Goal: Task Accomplishment & Management: Complete application form

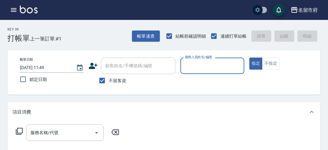
click at [187, 70] on div "帳單日期 [DATE] 11:49 鎖定日期 顧客姓名/手機號碼/編號 顧客姓名/手機號碼/編號 不留客資 服務人員姓名/編號 服務人員姓名/編號 指定 不指定" at bounding box center [164, 73] width 299 height 30
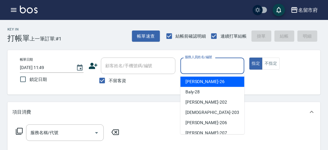
drag, startPoint x: 201, startPoint y: 70, endPoint x: 332, endPoint y: 19, distance: 140.4
click at [221, 69] on input "服務人員姓名/編號" at bounding box center [213, 65] width 58 height 11
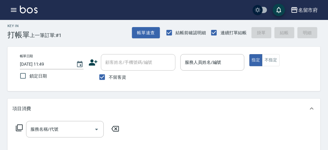
click at [170, 126] on div "服務名稱/代號 服務名稱/代號" at bounding box center [164, 140] width 314 height 43
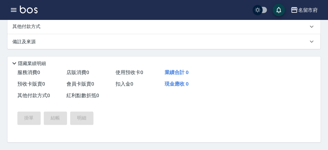
click at [193, 102] on div "掛單 結帳 明細" at bounding box center [160, 118] width 306 height 33
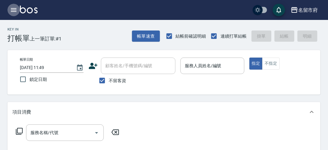
click at [16, 9] on icon "button" at bounding box center [13, 9] width 7 height 7
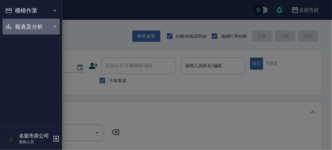
click at [32, 25] on button "報表及分析" at bounding box center [30, 27] width 57 height 16
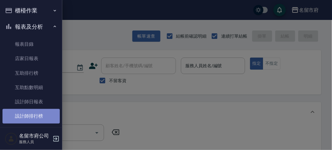
click at [33, 115] on link "設計師排行榜" at bounding box center [30, 116] width 57 height 14
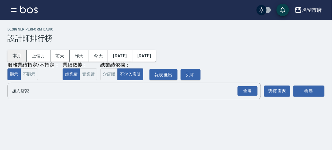
click at [19, 56] on button "本月" at bounding box center [16, 56] width 19 height 12
click at [245, 89] on div "全選" at bounding box center [247, 91] width 20 height 10
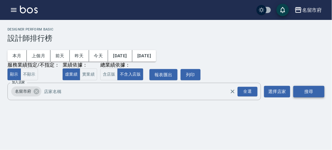
click at [309, 89] on button "搜尋" at bounding box center [308, 92] width 31 height 12
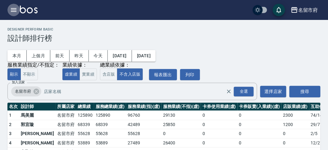
click at [16, 9] on icon "button" at bounding box center [13, 9] width 7 height 7
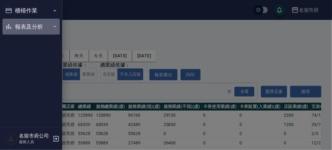
click at [28, 27] on button "報表及分析" at bounding box center [30, 27] width 57 height 16
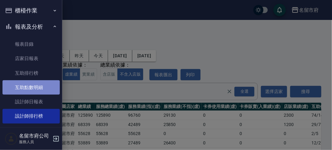
click at [39, 86] on link "互助點數明細" at bounding box center [30, 87] width 57 height 14
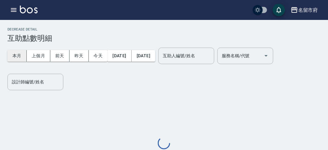
click at [20, 55] on button "本月" at bounding box center [16, 56] width 19 height 12
click at [23, 77] on input "設計師編號/姓名" at bounding box center [35, 82] width 50 height 11
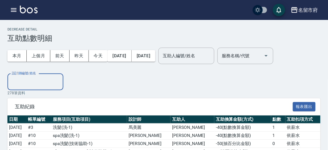
click at [27, 83] on input "設計師編號/姓名" at bounding box center [35, 82] width 50 height 11
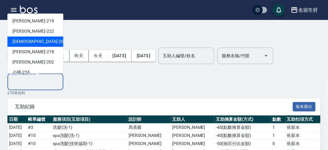
click at [33, 44] on div "聖德 -203" at bounding box center [35, 42] width 56 height 10
type input "聖德-203"
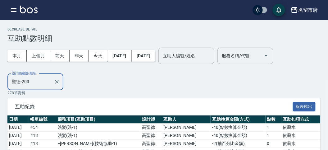
drag, startPoint x: 244, startPoint y: 94, endPoint x: 244, endPoint y: 91, distance: 3.8
click at [244, 94] on p "278 筆資料" at bounding box center [164, 93] width 314 height 6
click at [12, 10] on icon "button" at bounding box center [14, 10] width 6 height 4
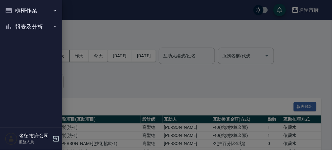
click at [16, 8] on button "櫃檯作業" at bounding box center [30, 10] width 57 height 16
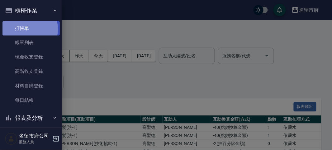
click at [22, 29] on link "打帳單" at bounding box center [30, 28] width 57 height 14
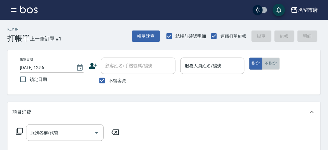
click at [275, 64] on button "不指定" at bounding box center [271, 64] width 17 height 12
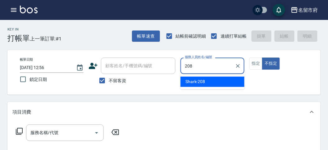
click at [198, 78] on div "Shark -208" at bounding box center [213, 82] width 64 height 10
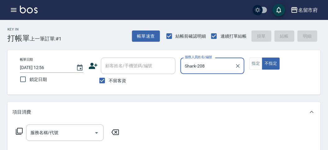
type input "Shark-208"
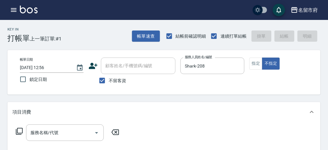
click at [20, 133] on icon at bounding box center [19, 131] width 7 height 7
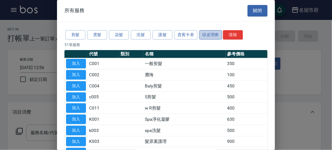
click at [211, 35] on button "頭皮理療" at bounding box center [210, 35] width 23 height 10
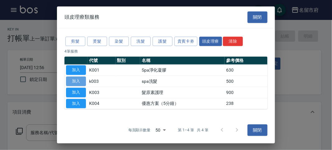
click at [78, 82] on button "加入" at bounding box center [76, 82] width 20 height 10
type input "spa洗髮(k003)"
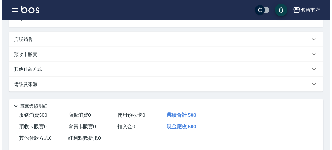
scroll to position [188, 0]
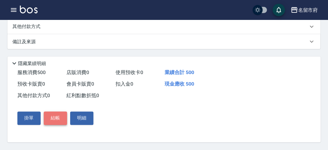
click at [59, 115] on button "結帳" at bounding box center [55, 118] width 23 height 13
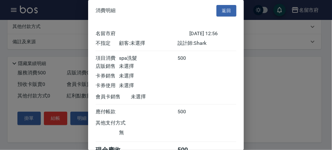
scroll to position [35, 0]
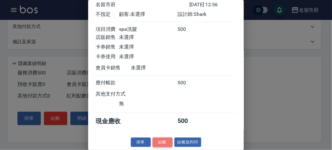
click at [161, 138] on button "結帳" at bounding box center [162, 142] width 20 height 10
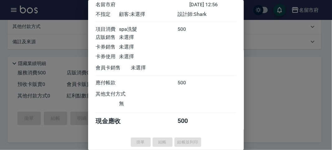
type input "[DATE] 13:06"
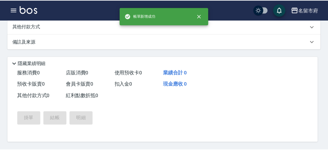
scroll to position [0, 0]
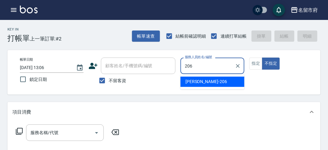
type input "206"
type button "false"
type input "[PERSON_NAME]-206"
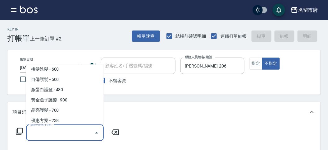
scroll to position [392, 0]
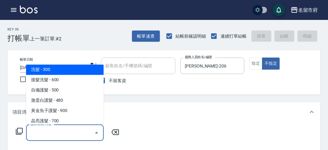
type input "洗髮(S011)"
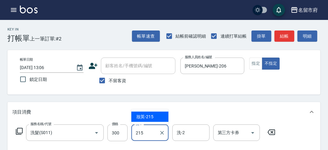
type input "妝英-215"
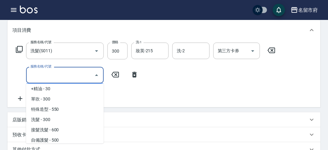
scroll to position [351, 0]
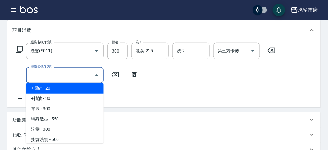
type input "+[PERSON_NAME](S002)"
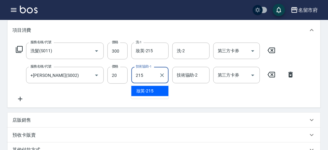
type input "妝英-215"
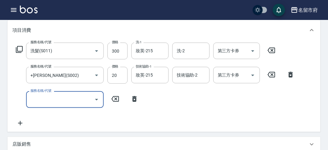
type input "[DATE] 13:26"
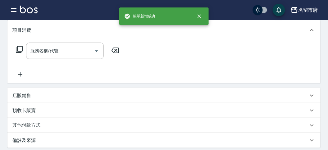
scroll to position [0, 0]
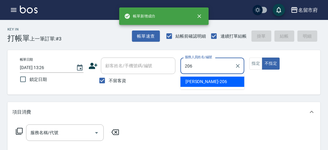
type input "[PERSON_NAME]-206"
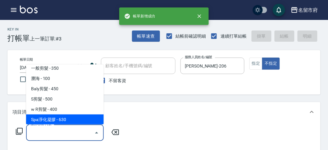
scroll to position [14, 0]
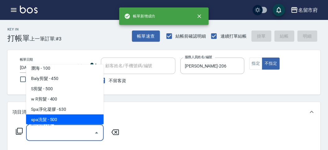
type input "spa洗髮(k003)"
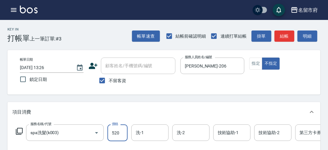
type input "520"
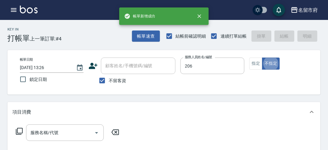
type input "[PERSON_NAME]-206"
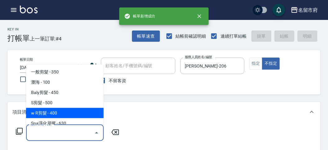
type input "w R剪髮(C011)"
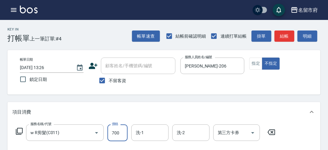
type input "700"
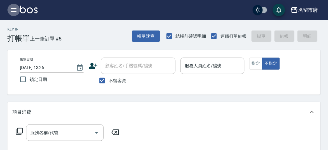
click at [10, 6] on button "button" at bounding box center [13, 10] width 12 height 12
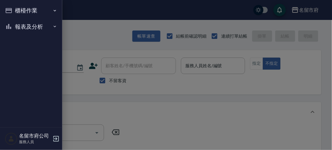
click at [13, 7] on button "櫃檯作業" at bounding box center [30, 10] width 57 height 16
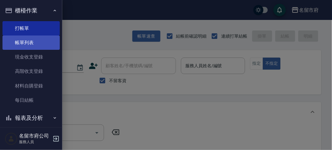
click at [24, 46] on link "帳單列表" at bounding box center [30, 42] width 57 height 14
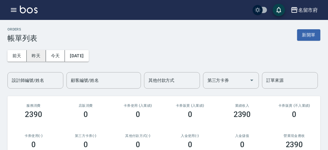
click at [40, 54] on button "昨天" at bounding box center [36, 56] width 19 height 12
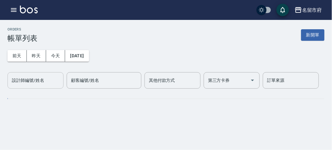
click at [37, 82] on div "設計師編號/姓名 設計師編號/姓名" at bounding box center [35, 80] width 56 height 16
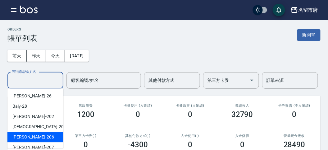
click at [30, 135] on span "[PERSON_NAME] -206" at bounding box center [33, 137] width 42 height 7
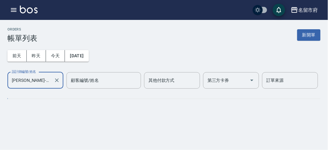
type input "[PERSON_NAME]-206"
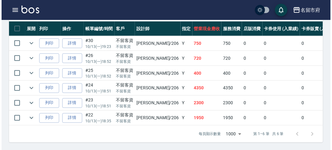
scroll to position [71, 0]
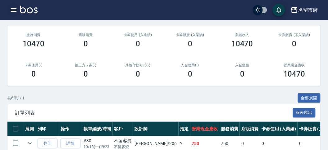
click at [16, 10] on icon "button" at bounding box center [14, 10] width 6 height 4
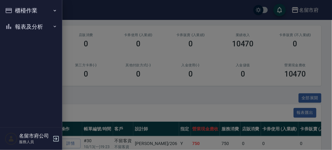
click at [16, 10] on button "櫃檯作業" at bounding box center [30, 10] width 57 height 16
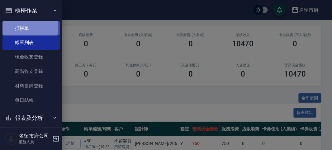
click at [26, 27] on link "打帳單" at bounding box center [30, 28] width 57 height 14
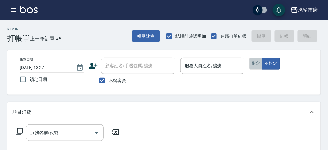
click at [251, 66] on button "指定" at bounding box center [256, 64] width 13 height 12
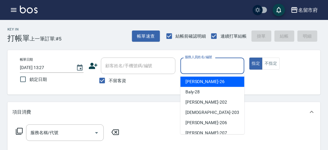
click at [212, 66] on input "服務人員姓名/編號" at bounding box center [213, 65] width 58 height 11
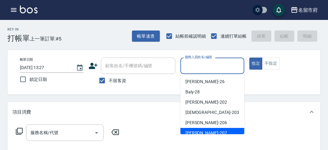
click at [210, 131] on div "[PERSON_NAME] -207" at bounding box center [213, 133] width 64 height 10
type input "[PERSON_NAME]-207"
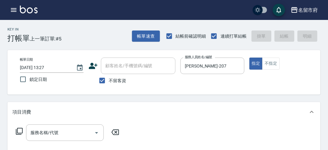
click at [18, 133] on icon at bounding box center [19, 131] width 7 height 7
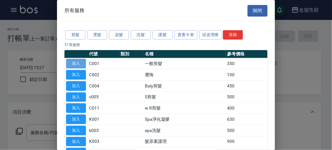
click at [81, 65] on button "加入" at bounding box center [76, 64] width 20 height 10
type input "一般剪髮(C001)"
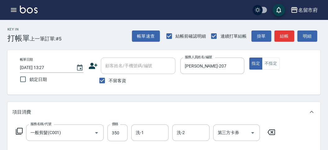
click at [16, 132] on icon at bounding box center [19, 131] width 7 height 7
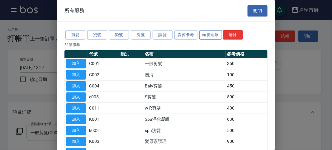
click at [204, 35] on button "頭皮理療" at bounding box center [210, 35] width 23 height 10
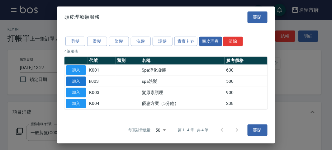
click at [85, 78] on button "加入" at bounding box center [76, 82] width 20 height 10
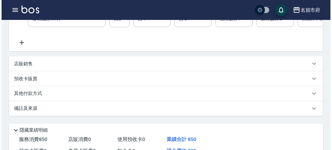
scroll to position [212, 0]
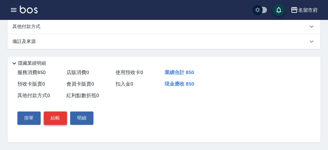
click at [59, 119] on button "結帳" at bounding box center [55, 118] width 23 height 13
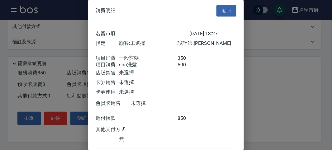
scroll to position [41, 0]
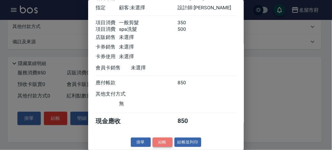
click at [161, 140] on button "結帳" at bounding box center [162, 142] width 20 height 10
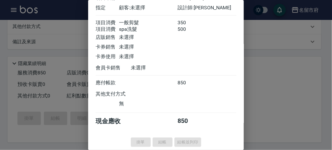
type input "[DATE] 13:32"
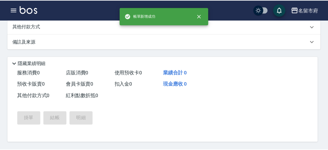
scroll to position [0, 0]
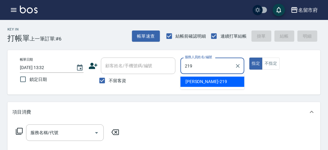
type input "[PERSON_NAME]-219"
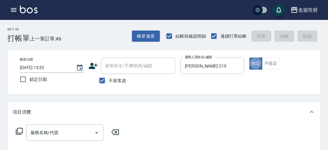
type button "true"
click at [16, 133] on icon at bounding box center [19, 131] width 7 height 7
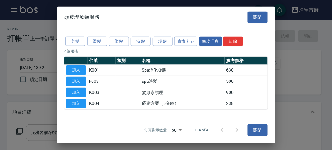
click at [16, 133] on div at bounding box center [166, 75] width 332 height 150
click at [196, 40] on button "貴賓卡劵" at bounding box center [185, 41] width 23 height 10
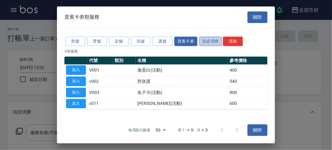
click at [211, 40] on button "頭皮理療" at bounding box center [210, 41] width 23 height 10
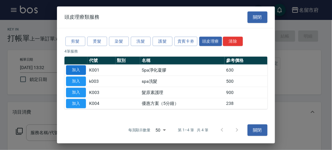
click at [77, 70] on button "加入" at bounding box center [76, 70] width 20 height 10
type input "Spa淨化凝膠(K001)"
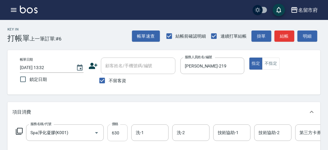
click at [117, 130] on input "630" at bounding box center [118, 132] width 20 height 17
type input "650"
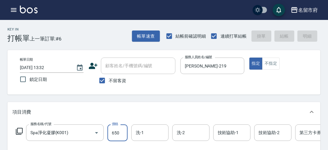
type input "[DATE] 13:35"
